Goal: Task Accomplishment & Management: Manage account settings

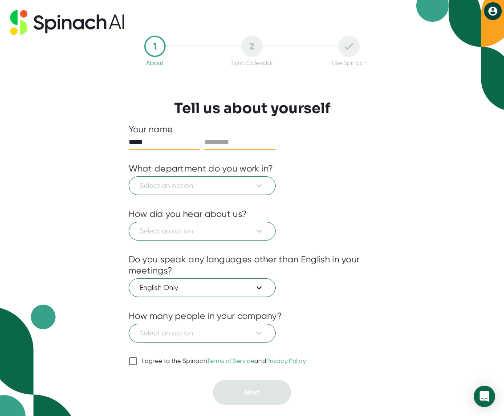
type input "*****"
click at [256, 143] on input "text" at bounding box center [239, 142] width 71 height 14
type input "***"
click at [193, 187] on span "Select an option" at bounding box center [202, 185] width 125 height 11
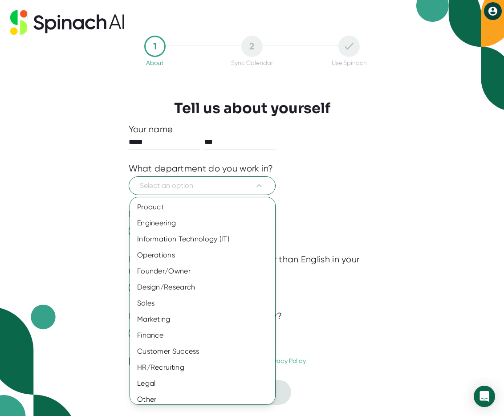
click at [207, 189] on div at bounding box center [252, 208] width 504 height 416
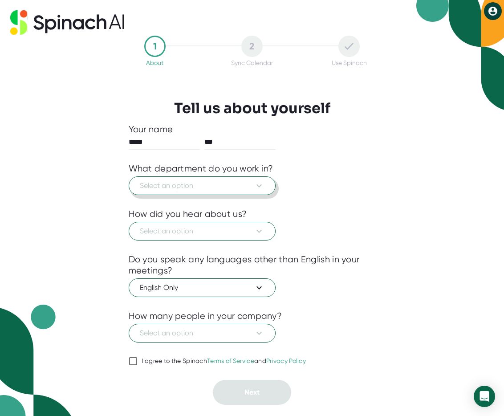
click at [206, 189] on span "Select an option" at bounding box center [202, 185] width 125 height 11
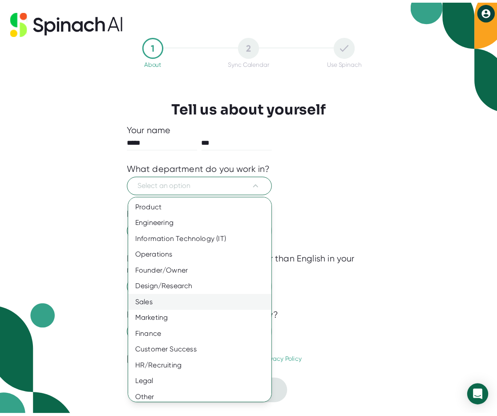
scroll to position [5, 0]
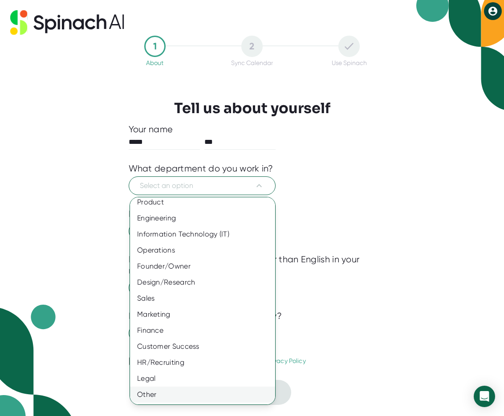
click at [161, 397] on div "Other" at bounding box center [206, 394] width 152 height 16
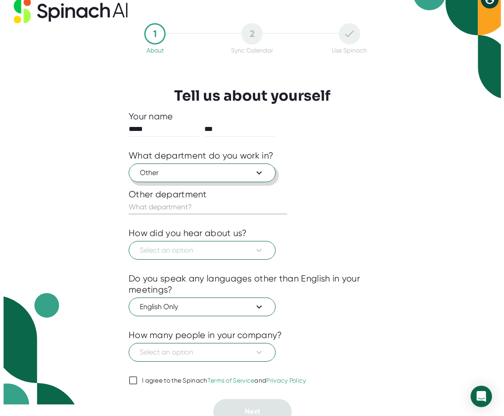
scroll to position [20, 0]
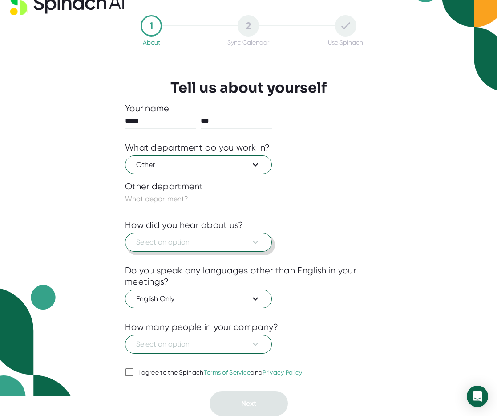
click at [253, 248] on button "Select an option" at bounding box center [198, 242] width 147 height 19
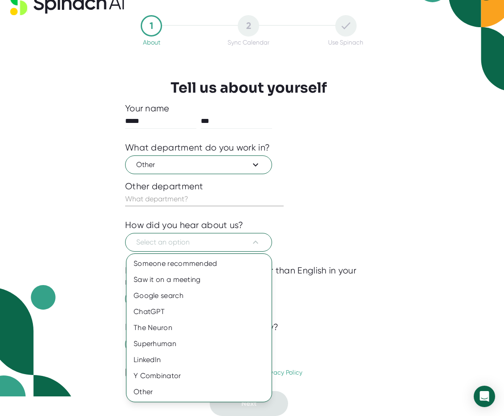
click at [329, 236] on div at bounding box center [252, 208] width 504 height 416
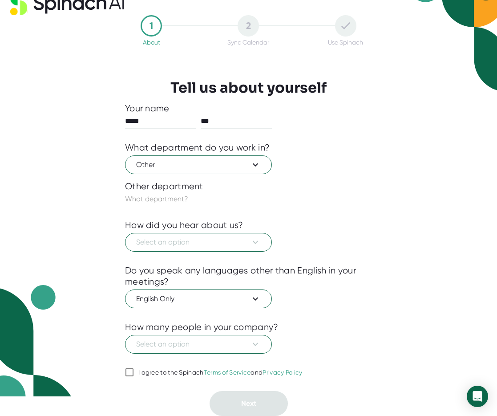
click at [234, 252] on div at bounding box center [248, 258] width 247 height 13
click at [236, 246] on span "Select an option" at bounding box center [198, 242] width 125 height 11
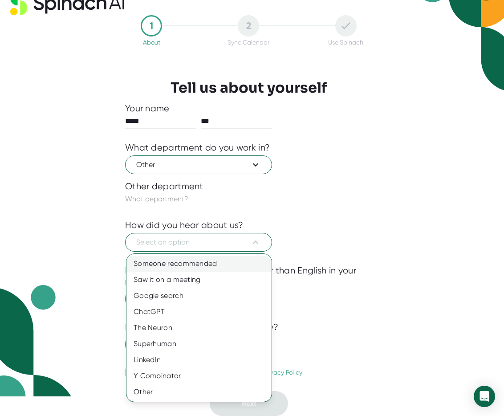
click at [234, 257] on div "Someone recommended" at bounding box center [198, 264] width 145 height 16
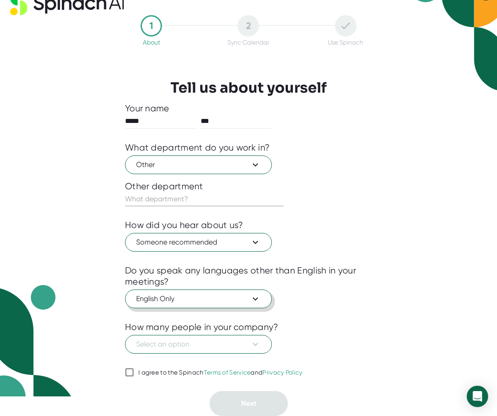
click at [226, 301] on span "English Only" at bounding box center [198, 298] width 125 height 11
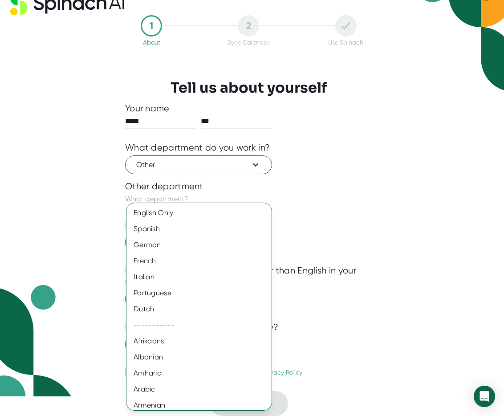
click at [369, 272] on div at bounding box center [252, 208] width 504 height 416
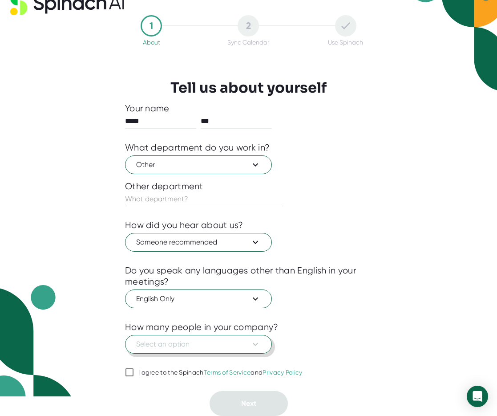
click at [235, 350] on button "Select an option" at bounding box center [198, 344] width 147 height 19
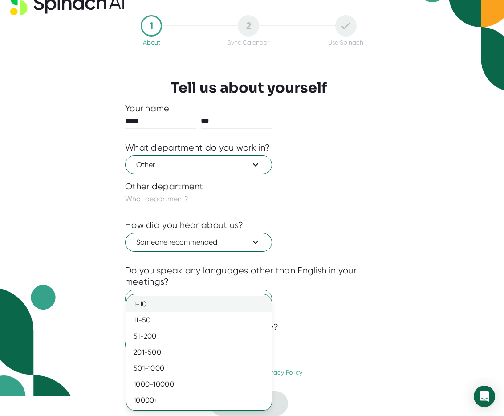
click at [231, 302] on div "1-10" at bounding box center [198, 304] width 145 height 16
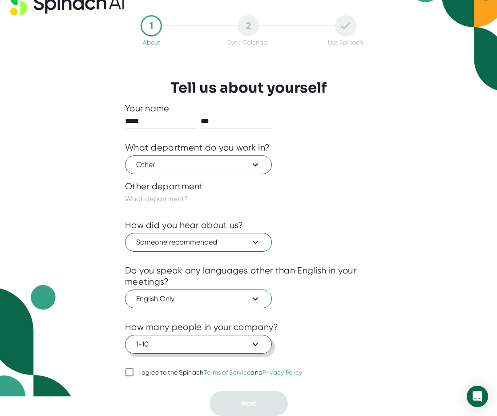
click at [193, 339] on span "1-10" at bounding box center [198, 344] width 125 height 11
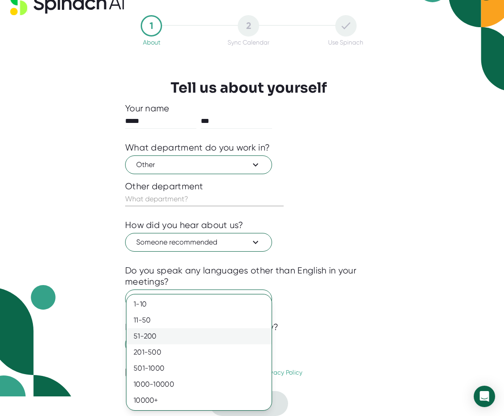
click at [191, 334] on div "51-200" at bounding box center [198, 336] width 145 height 16
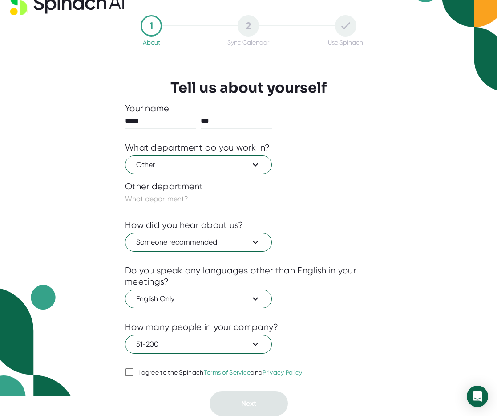
click at [155, 374] on div "I agree to the Spinach Terms of Service and Privacy Policy" at bounding box center [220, 373] width 164 height 8
click at [134, 374] on input "I agree to the Spinach Terms of Service and Privacy Policy" at bounding box center [129, 372] width 9 height 11
checkbox input "true"
click at [214, 163] on span "Other" at bounding box center [198, 164] width 125 height 11
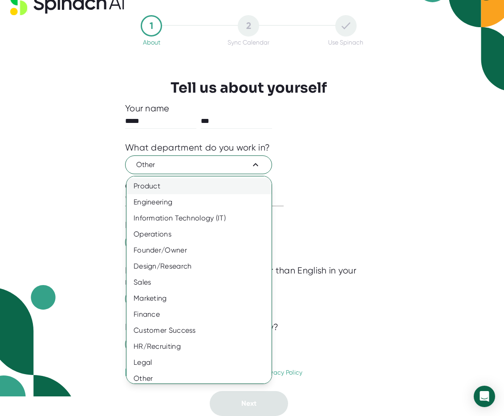
click at [213, 185] on div "Product" at bounding box center [202, 186] width 152 height 16
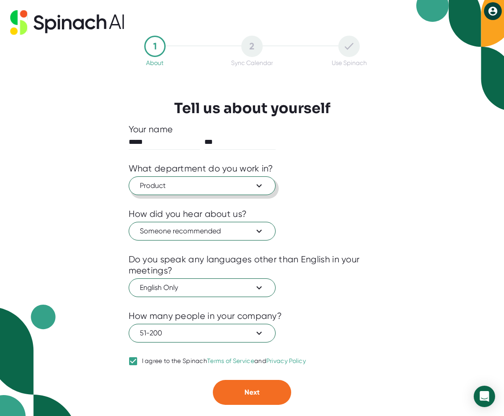
scroll to position [0, 0]
click at [254, 389] on span "Next" at bounding box center [251, 392] width 15 height 8
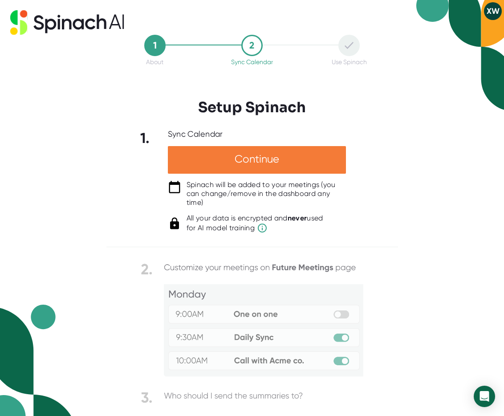
click at [275, 151] on div "Continue" at bounding box center [257, 160] width 178 height 28
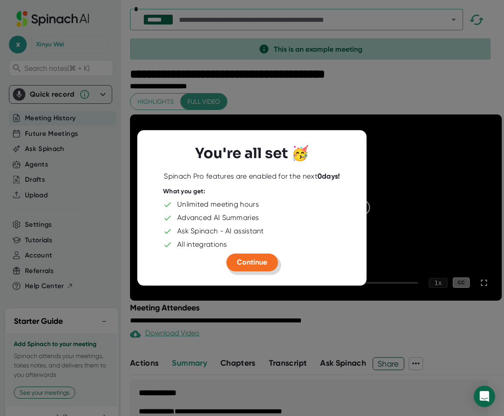
click at [256, 267] on button "Continue" at bounding box center [252, 262] width 52 height 18
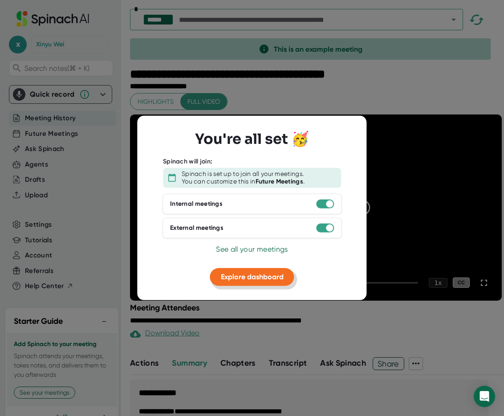
click at [271, 278] on span "Explore dashboard" at bounding box center [252, 276] width 63 height 8
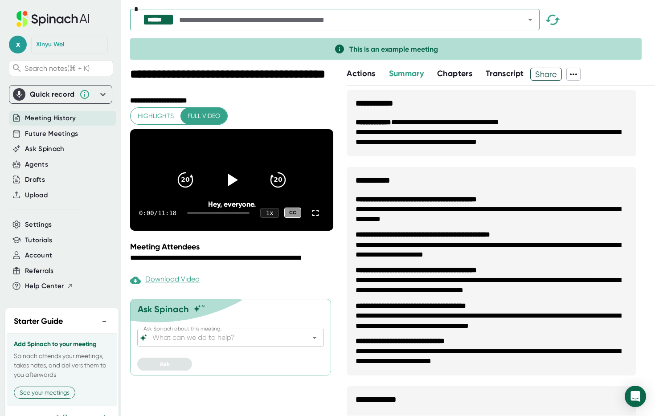
click at [308, 91] on div "**********" at bounding box center [232, 82] width 205 height 29
